Goal: Information Seeking & Learning: Learn about a topic

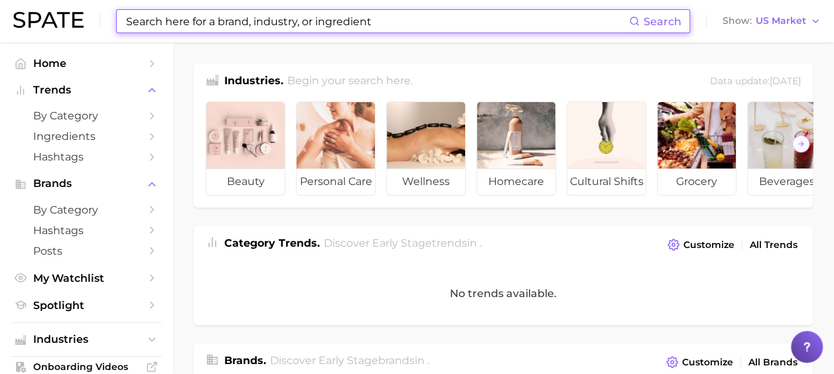
click at [384, 15] on input at bounding box center [377, 21] width 504 height 23
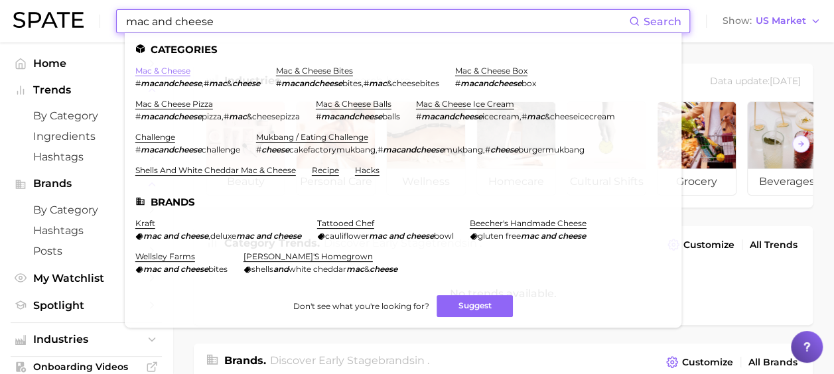
type input "mac and cheese"
click at [155, 70] on link "mac & cheese" at bounding box center [162, 71] width 55 height 10
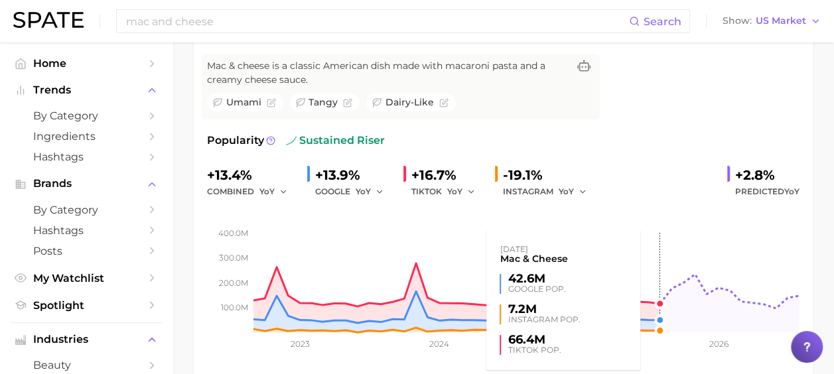
scroll to position [66, 0]
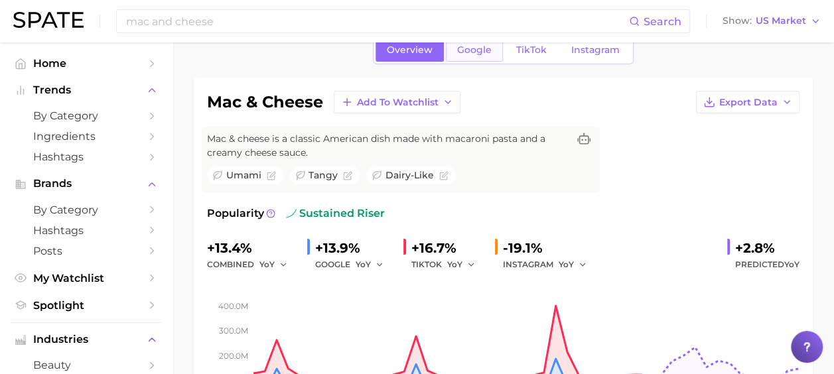
click at [484, 56] on link "Google" at bounding box center [474, 49] width 57 height 23
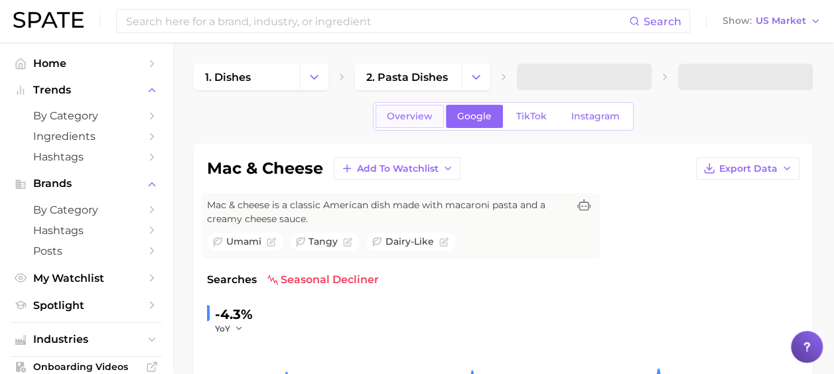
click at [425, 117] on span "Overview" at bounding box center [410, 116] width 46 height 11
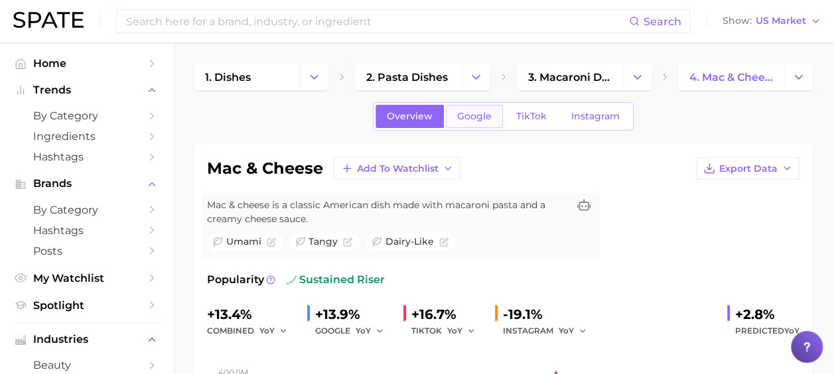
click at [482, 121] on link "Google" at bounding box center [474, 116] width 57 height 23
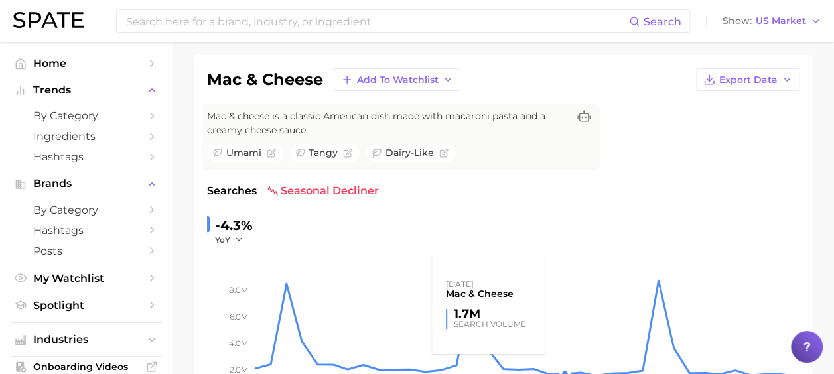
scroll to position [66, 0]
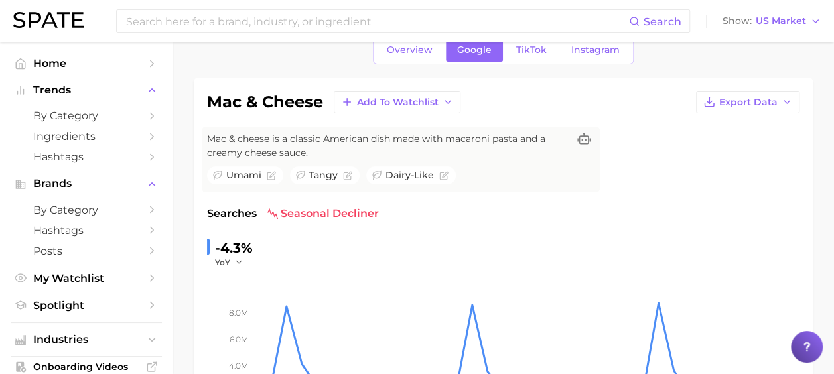
drag, startPoint x: 421, startPoint y: 56, endPoint x: 543, endPoint y: 53, distance: 122.1
click at [421, 56] on link "Overview" at bounding box center [409, 49] width 68 height 23
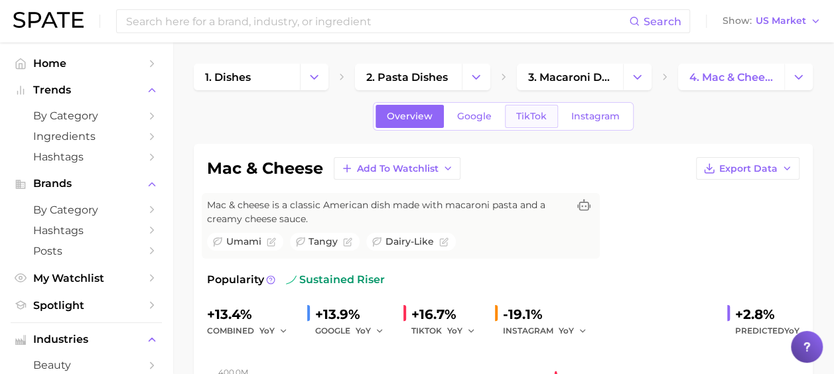
click at [541, 114] on span "TikTok" at bounding box center [531, 116] width 31 height 11
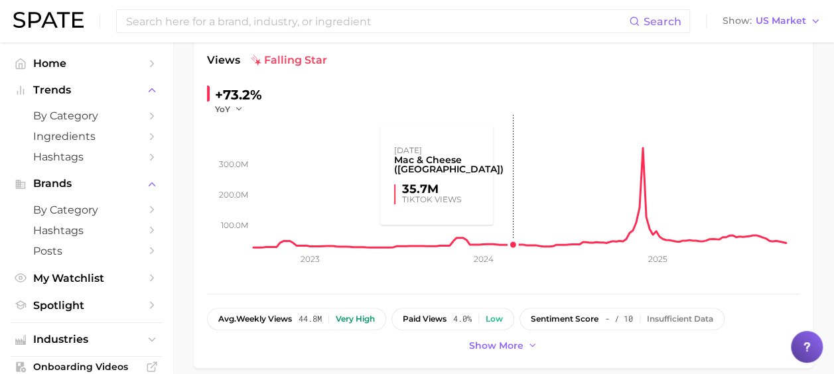
scroll to position [199, 0]
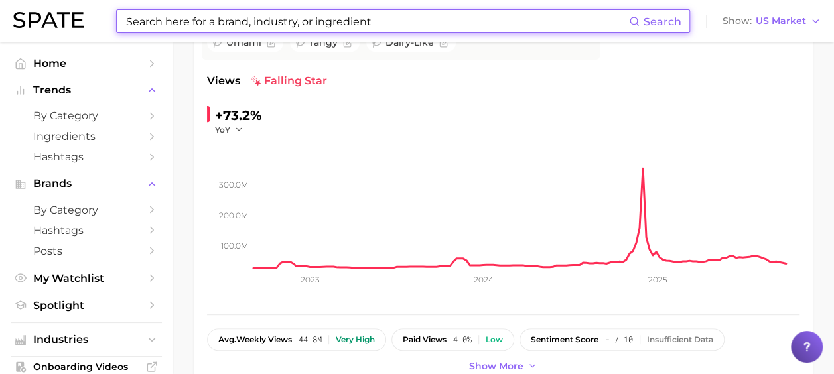
click at [253, 26] on input at bounding box center [377, 21] width 504 height 23
type input "s"
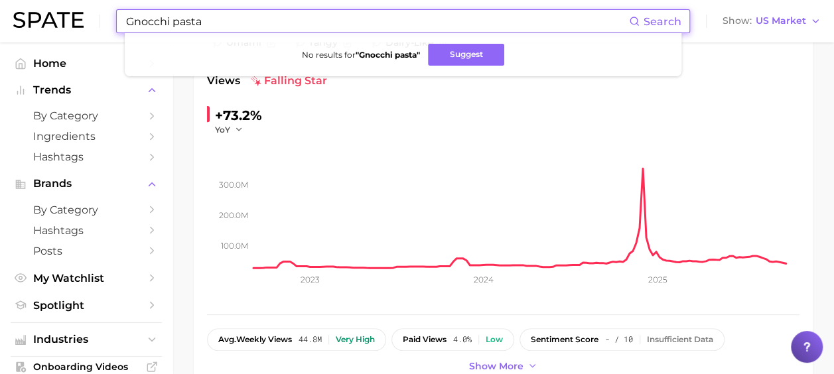
click at [285, 19] on input "Gnocchi pasta" at bounding box center [377, 21] width 504 height 23
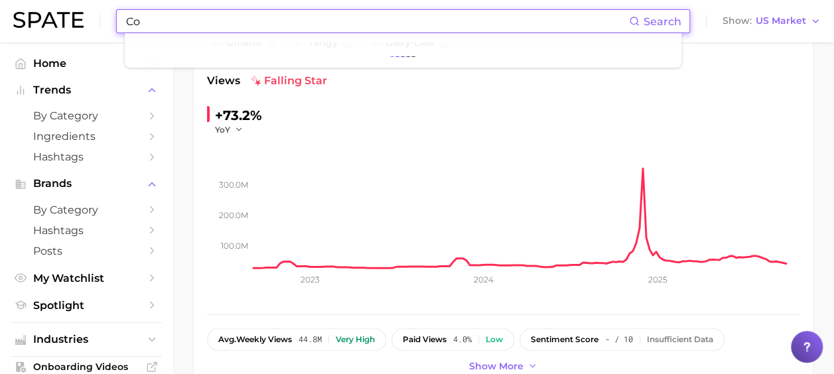
type input "C"
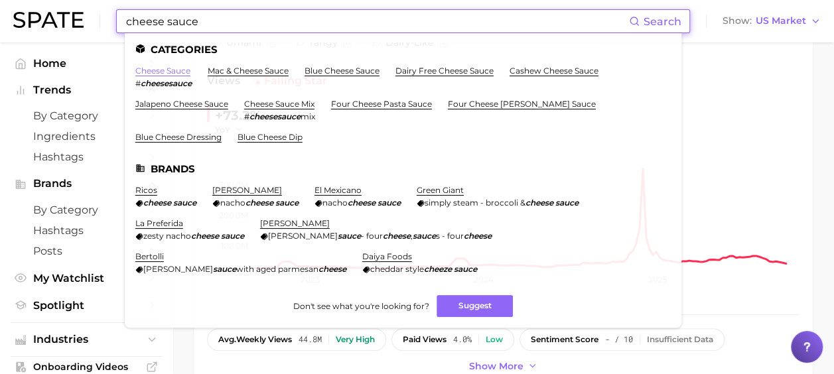
click at [170, 66] on link "cheese sauce" at bounding box center [162, 71] width 55 height 10
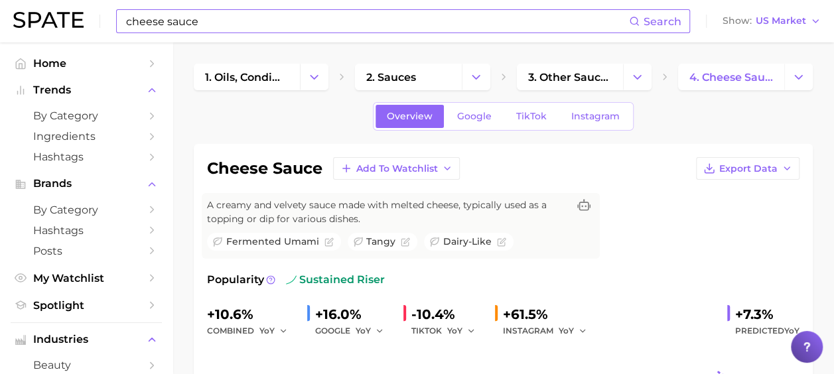
click at [252, 21] on input "cheese sauce" at bounding box center [377, 21] width 504 height 23
type input "c"
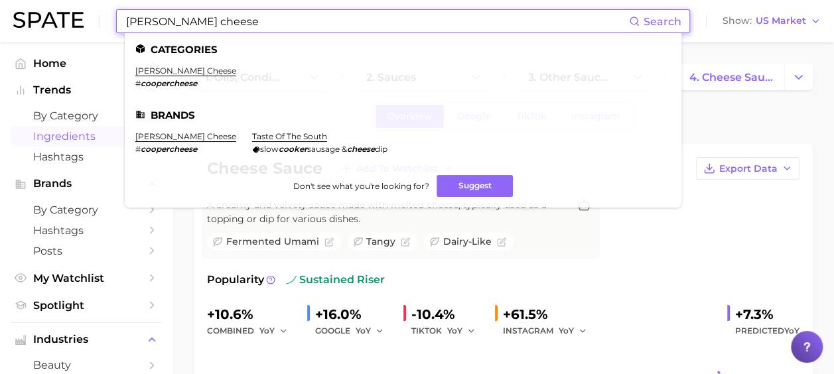
type input "[PERSON_NAME] cheese"
